Goal: Find specific page/section: Find specific page/section

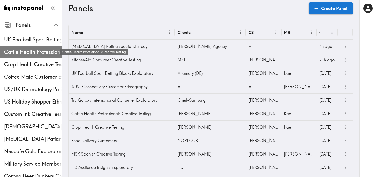
click at [26, 51] on span "Cattle Health Professionals Creative Testing" at bounding box center [33, 51] width 58 height 7
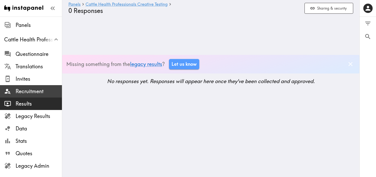
click at [30, 86] on div "Recruitment" at bounding box center [31, 91] width 62 height 13
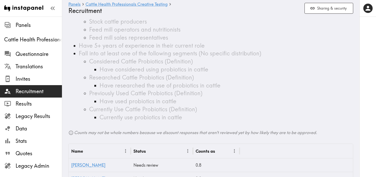
scroll to position [155, 0]
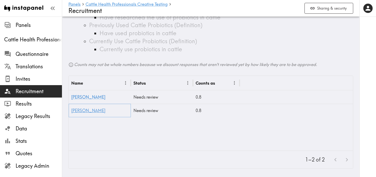
click at [76, 109] on link "[PERSON_NAME]" at bounding box center [88, 110] width 34 height 5
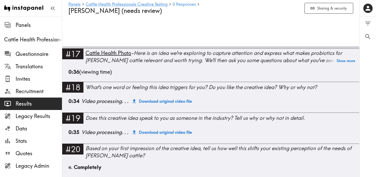
scroll to position [829, 0]
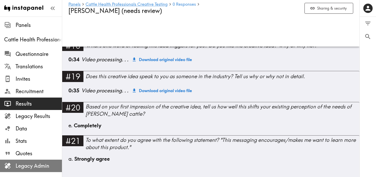
click at [46, 162] on span "Legacy Admin" at bounding box center [39, 165] width 46 height 9
